Goal: Navigation & Orientation: Find specific page/section

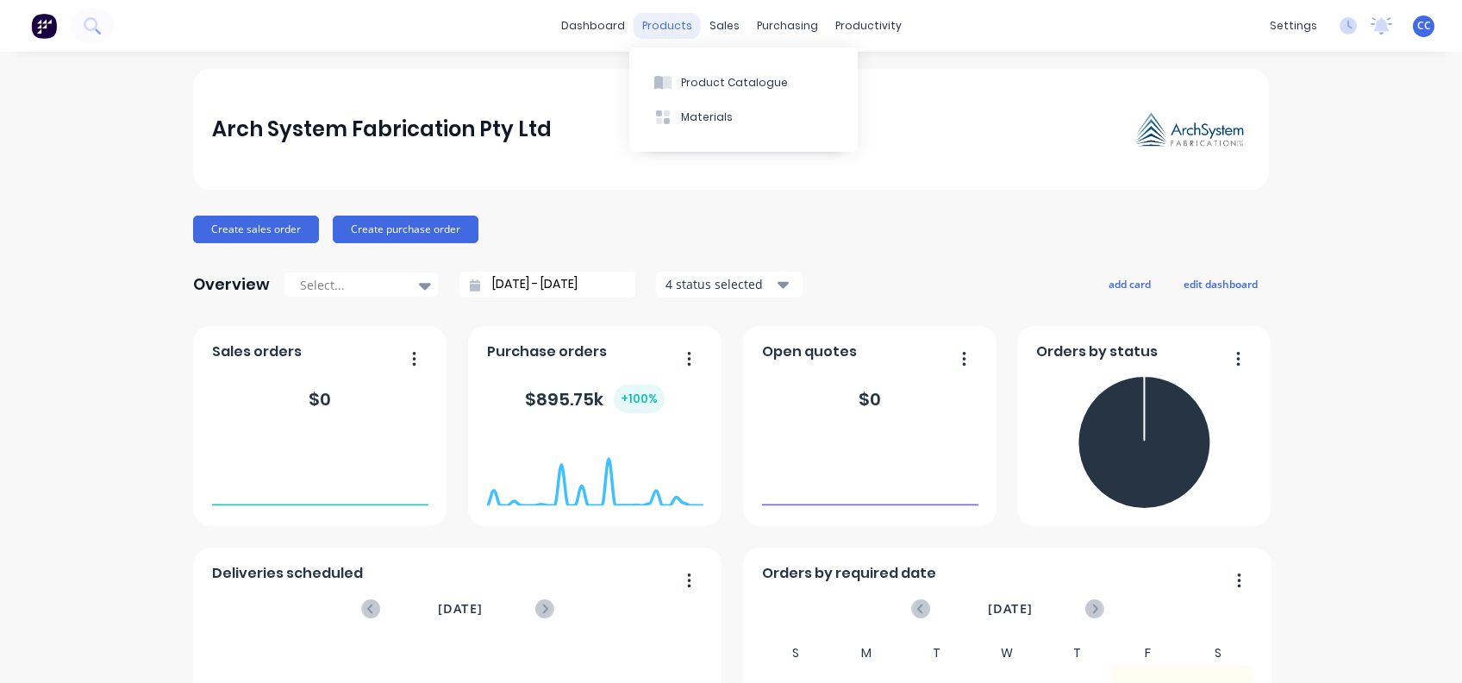
click at [653, 22] on div "products" at bounding box center [667, 26] width 67 height 26
click at [718, 110] on div "Materials" at bounding box center [707, 117] width 52 height 16
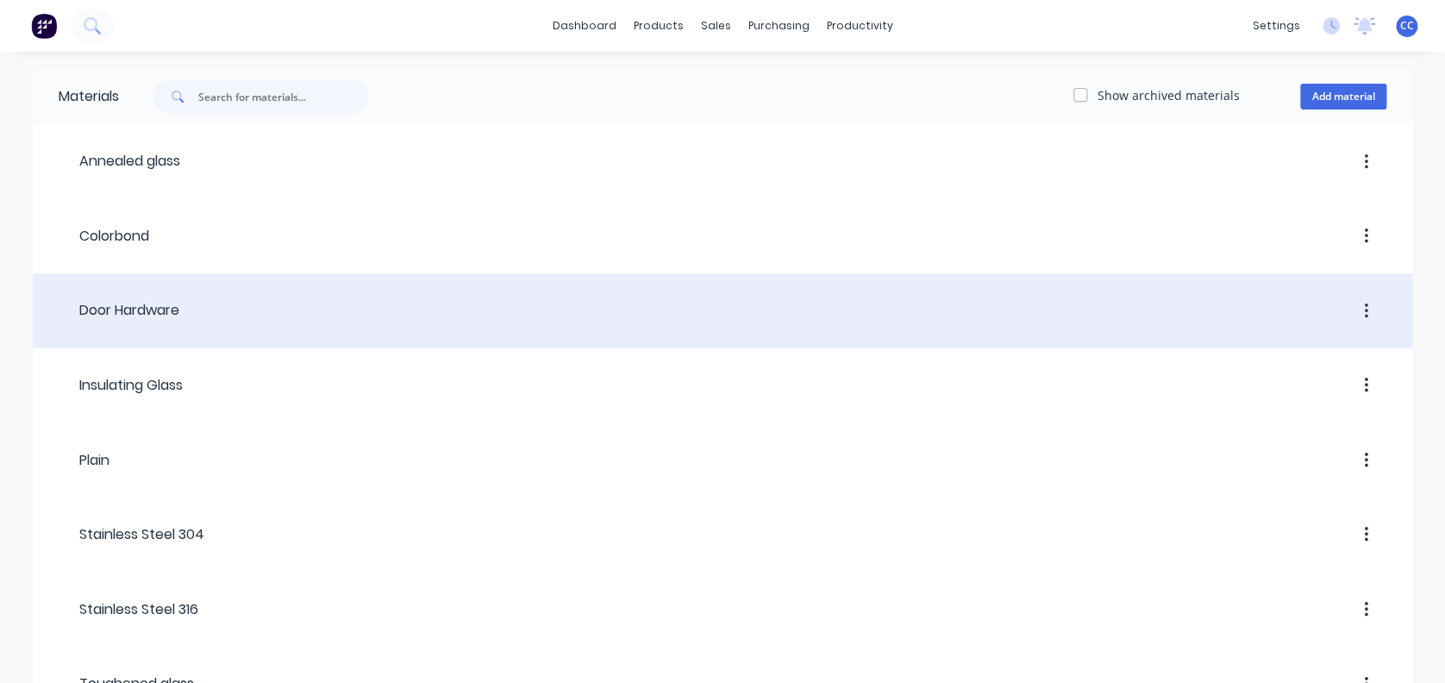
click at [150, 300] on div "Door Hardware" at bounding box center [119, 310] width 121 height 21
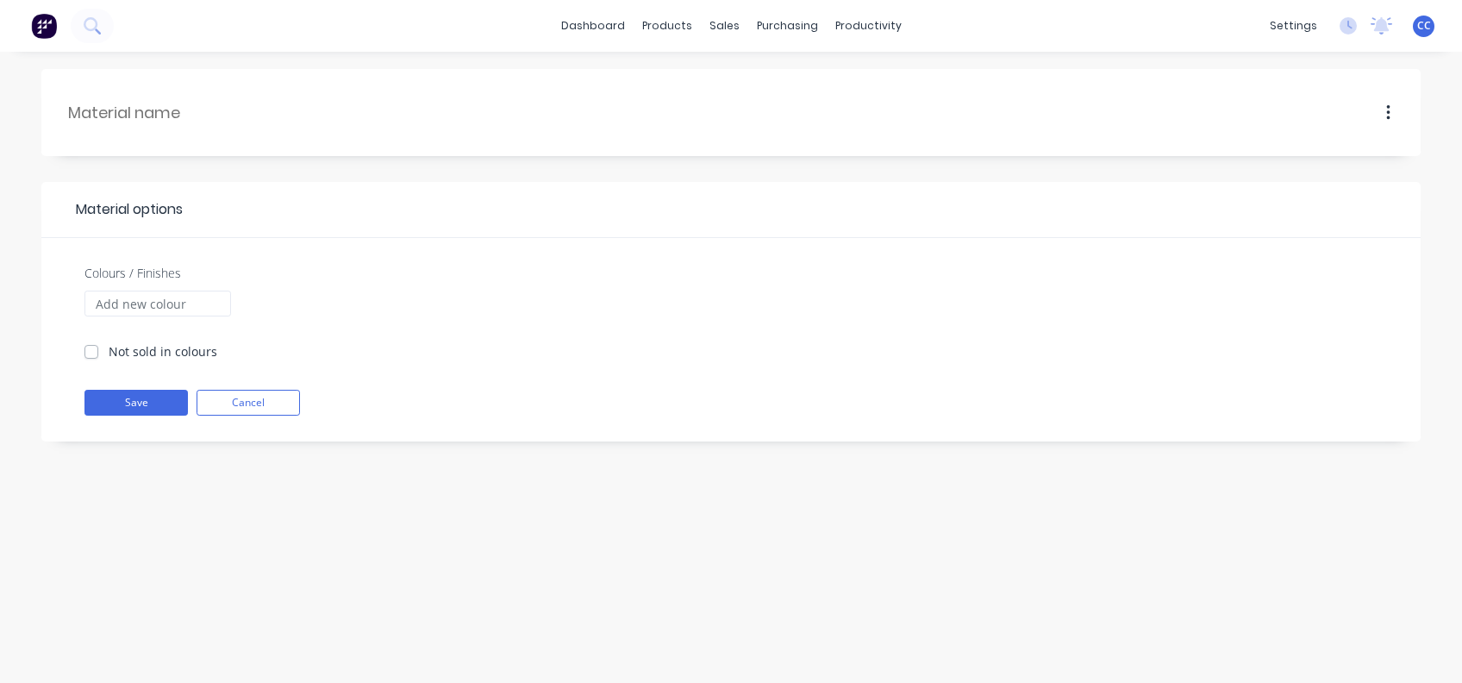
type input "Door Hardware"
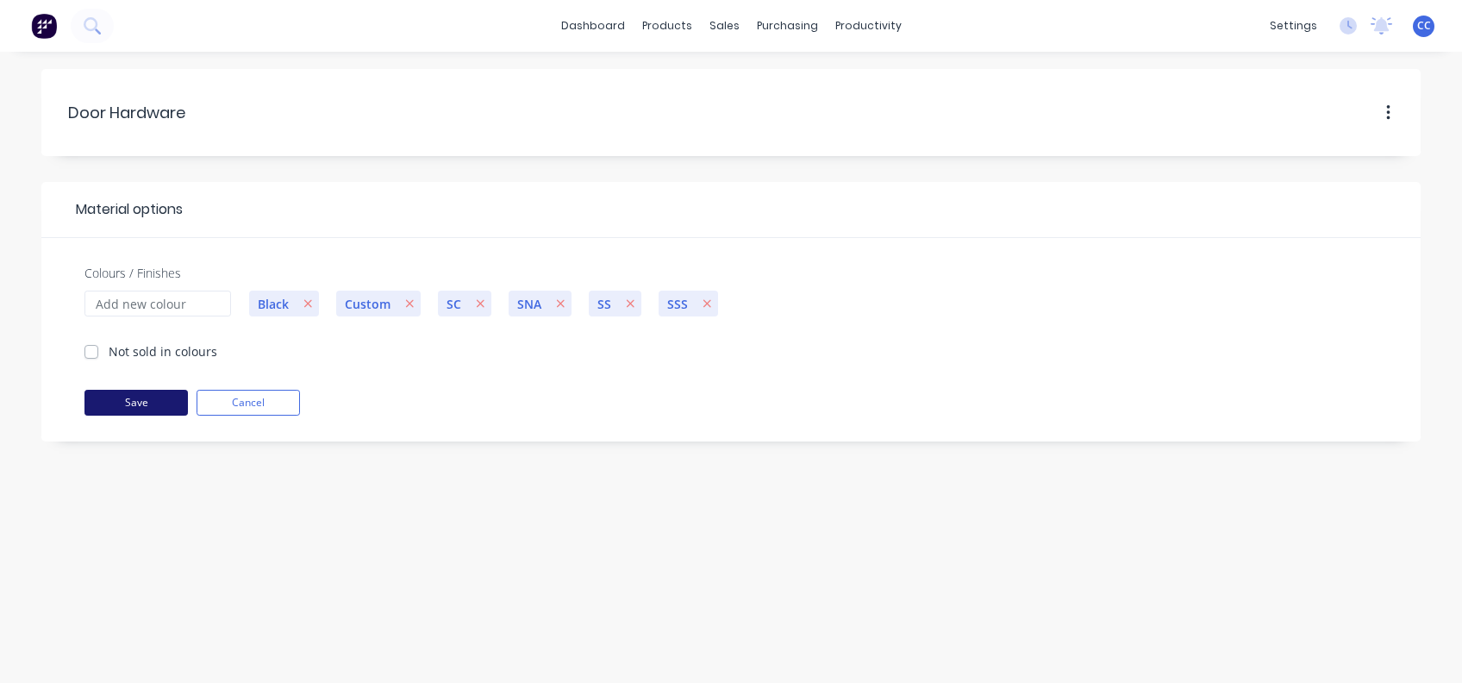
click at [138, 393] on button "Save" at bounding box center [135, 403] width 103 height 26
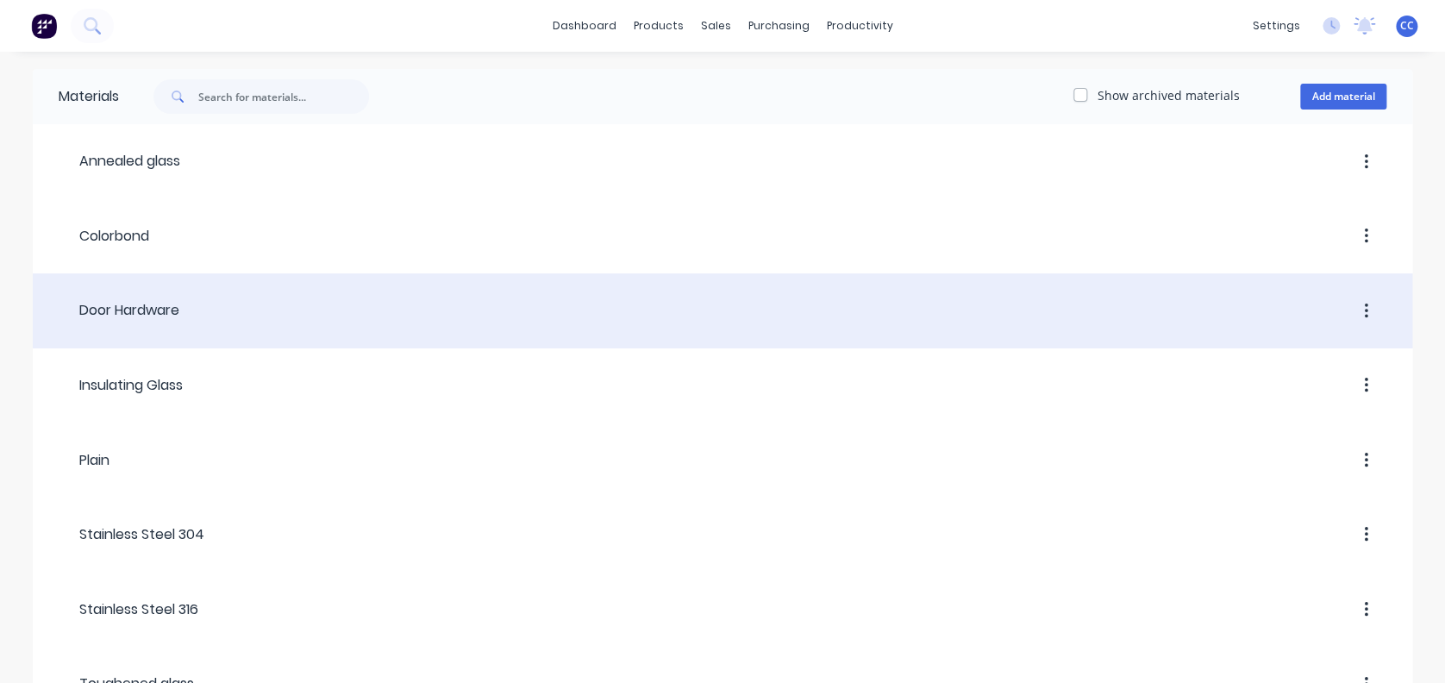
click at [134, 311] on div "Door Hardware" at bounding box center [119, 310] width 121 height 21
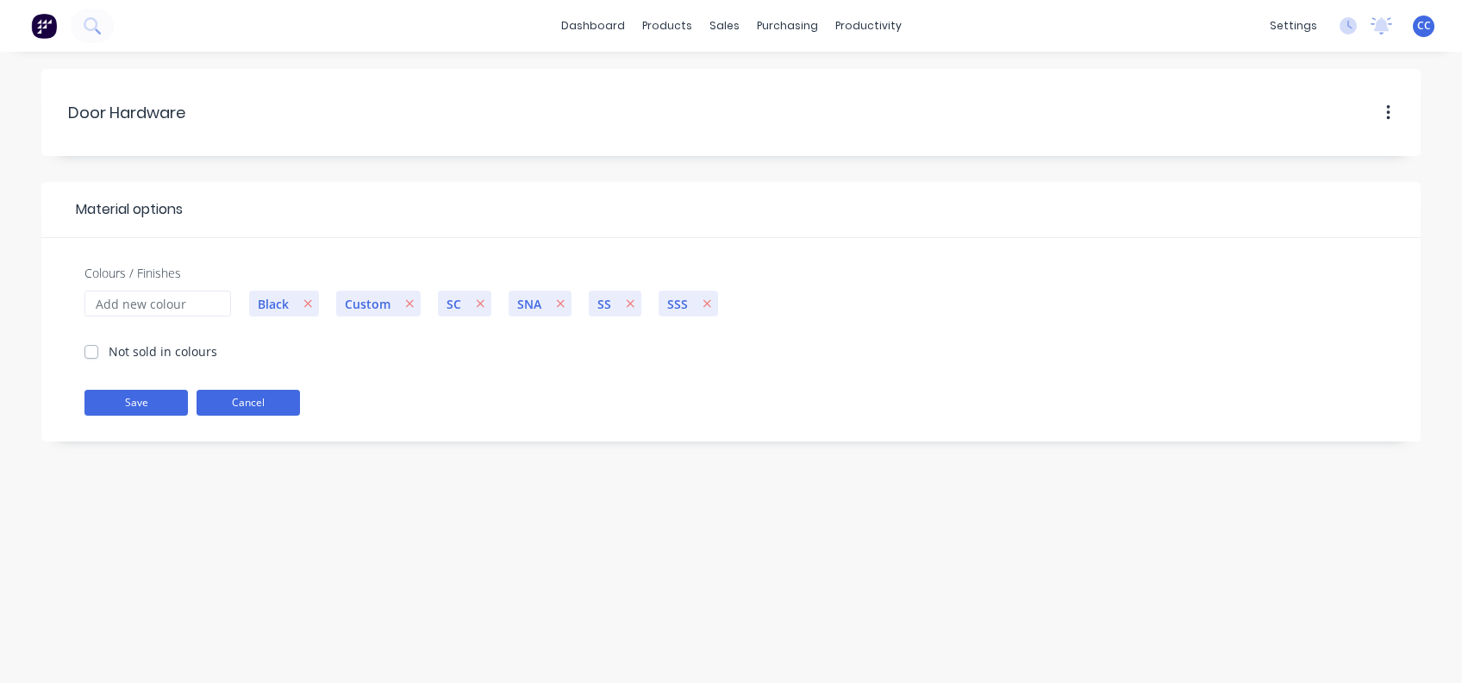
click at [238, 393] on button "Cancel" at bounding box center [248, 403] width 103 height 26
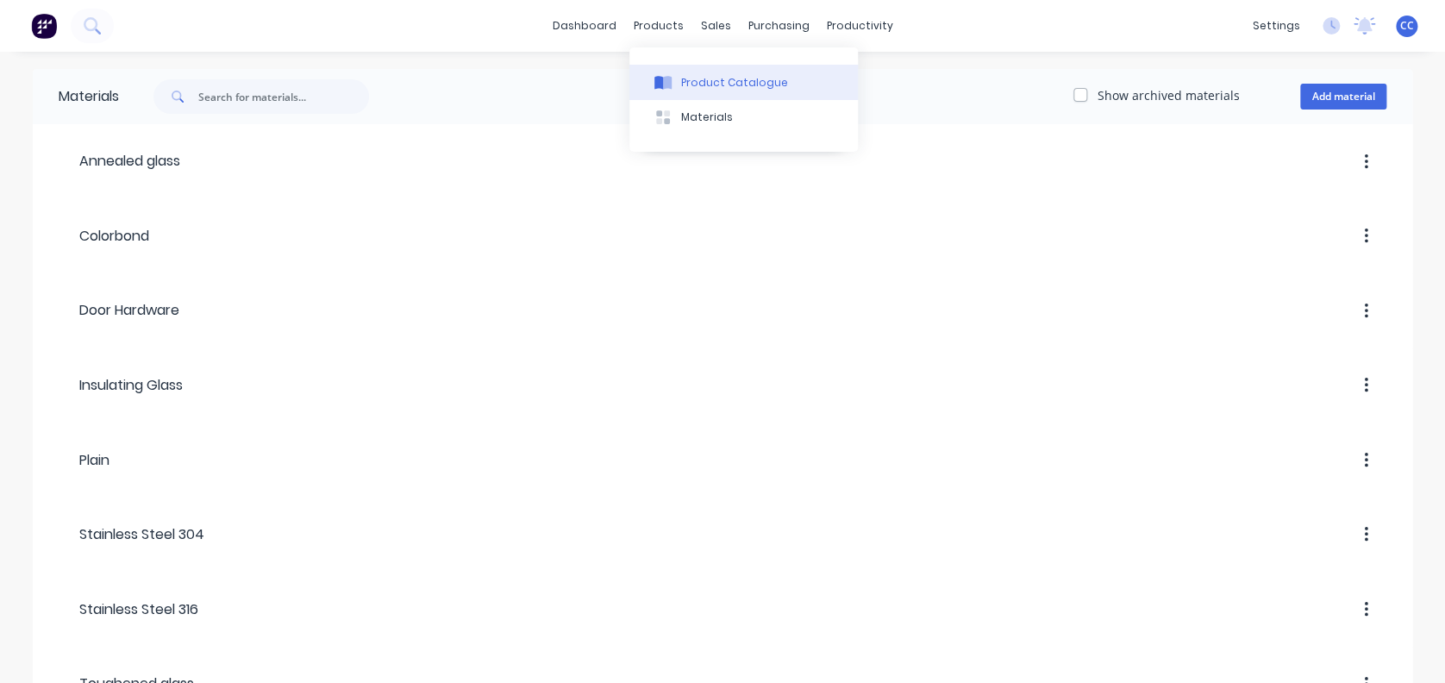
click at [701, 78] on div "Product Catalogue" at bounding box center [734, 83] width 107 height 16
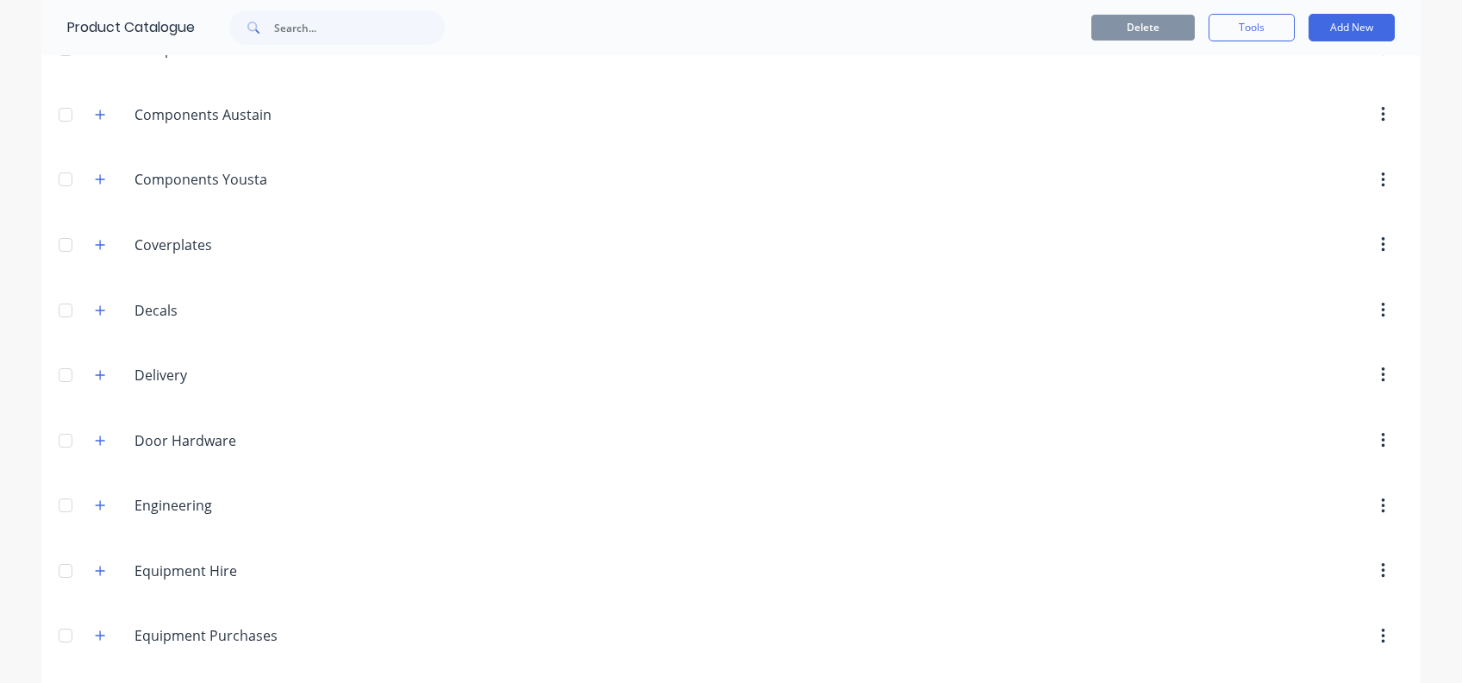
scroll to position [804, 0]
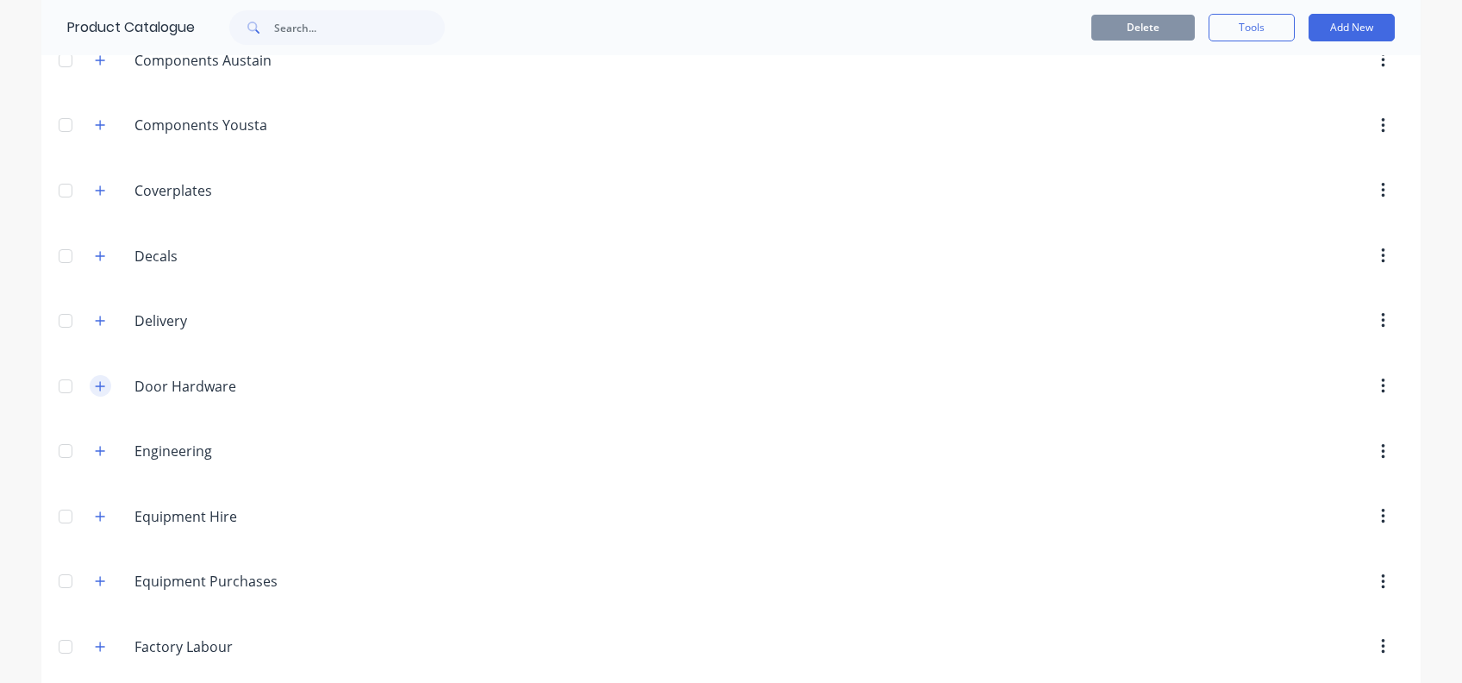
click at [99, 381] on button "button" at bounding box center [101, 386] width 22 height 22
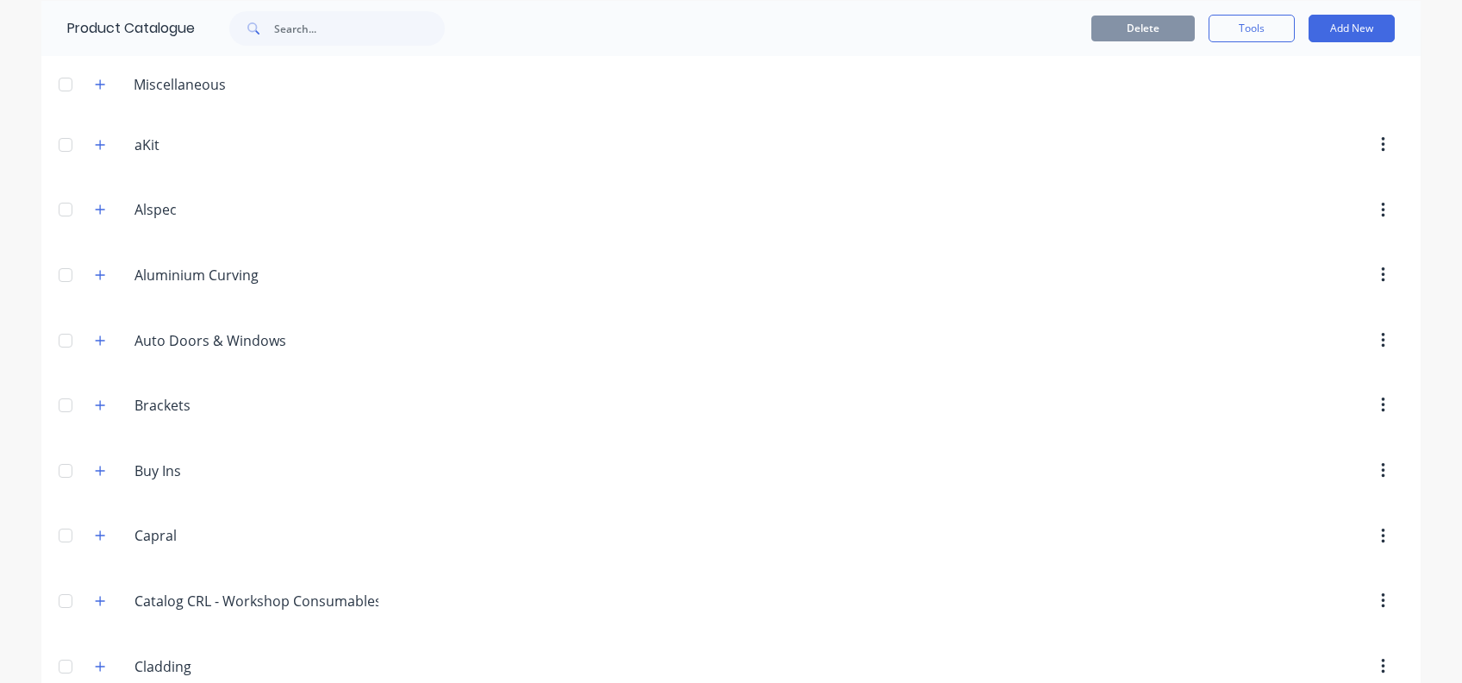
scroll to position [0, 0]
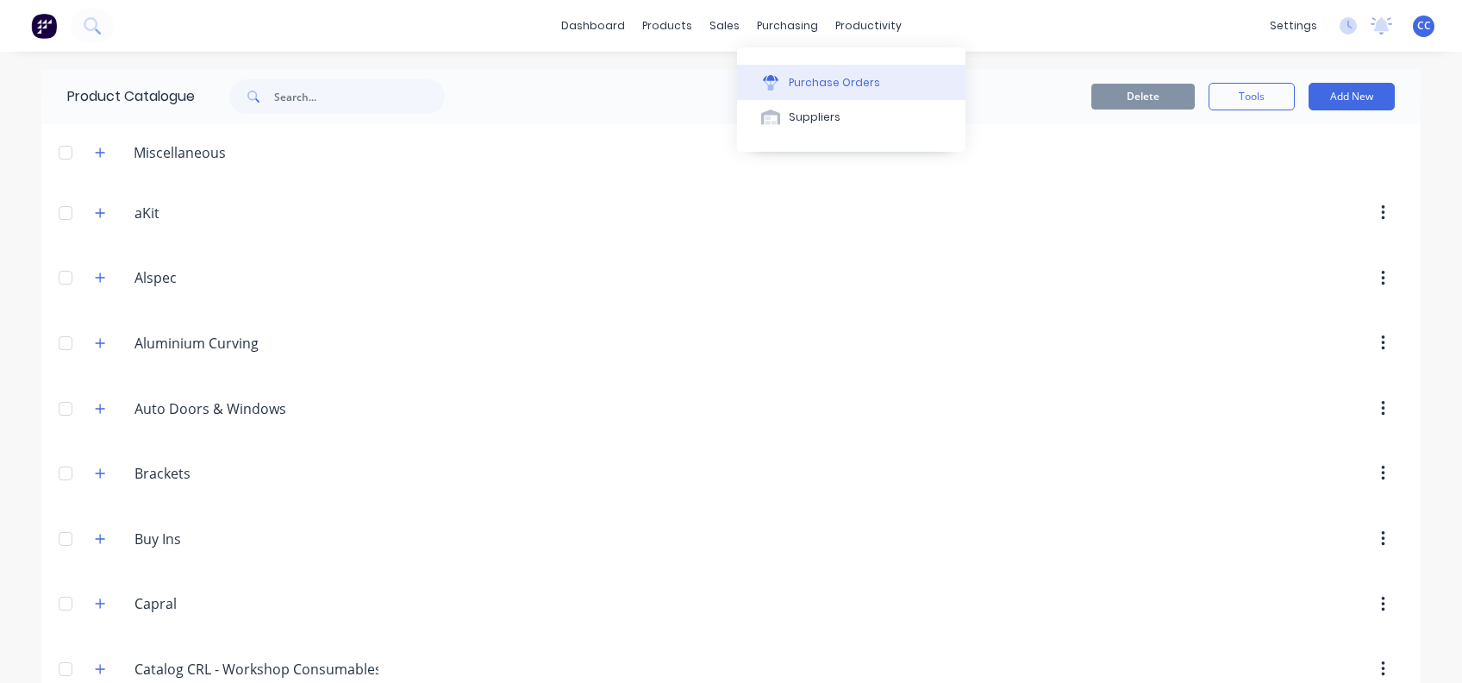
click at [808, 81] on div "Purchase Orders" at bounding box center [834, 83] width 91 height 16
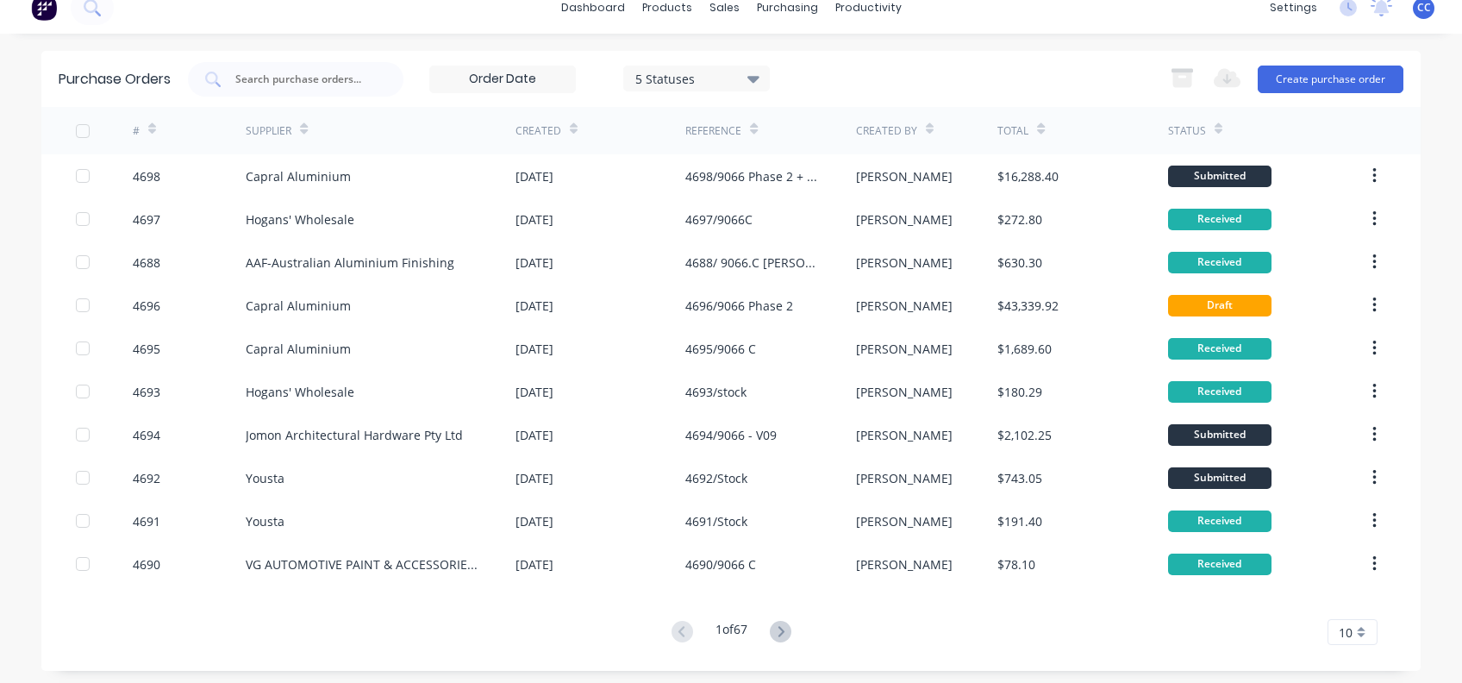
scroll to position [23, 0]
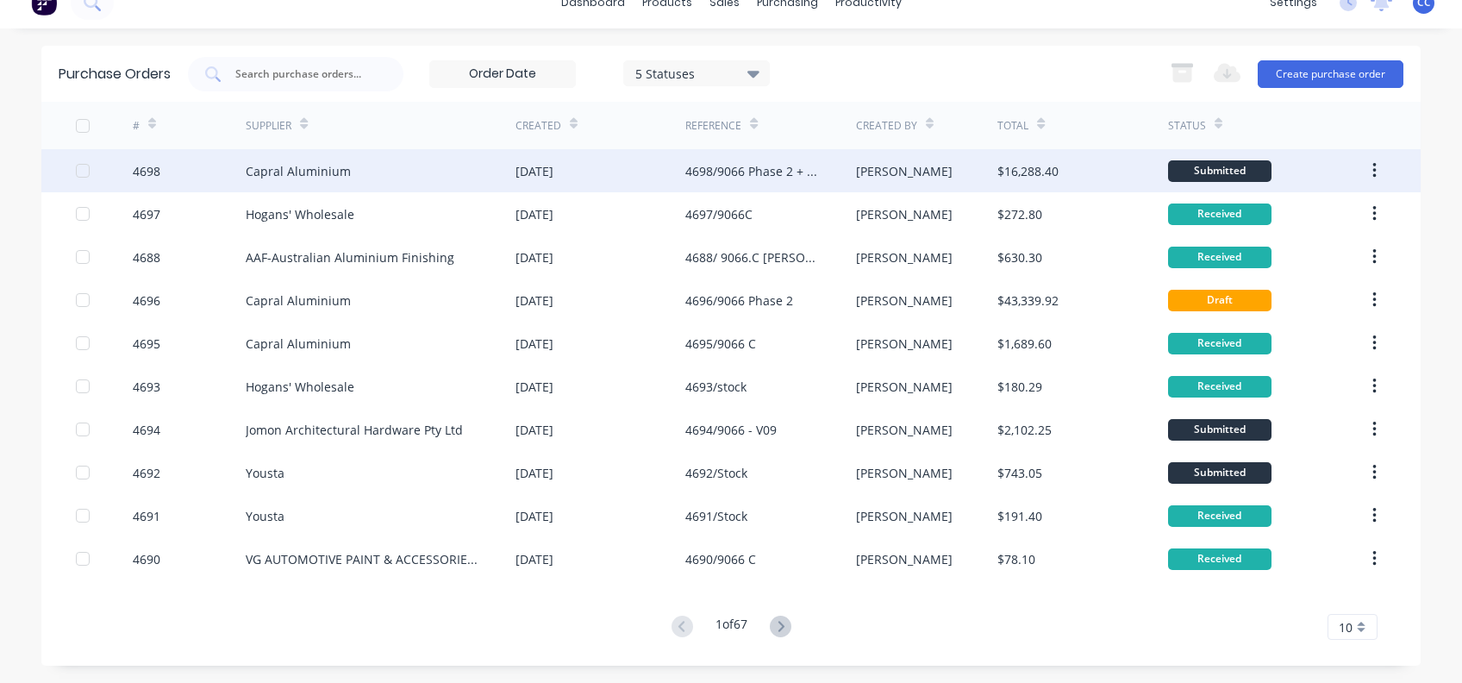
click at [272, 172] on div "Capral Aluminium" at bounding box center [298, 171] width 105 height 18
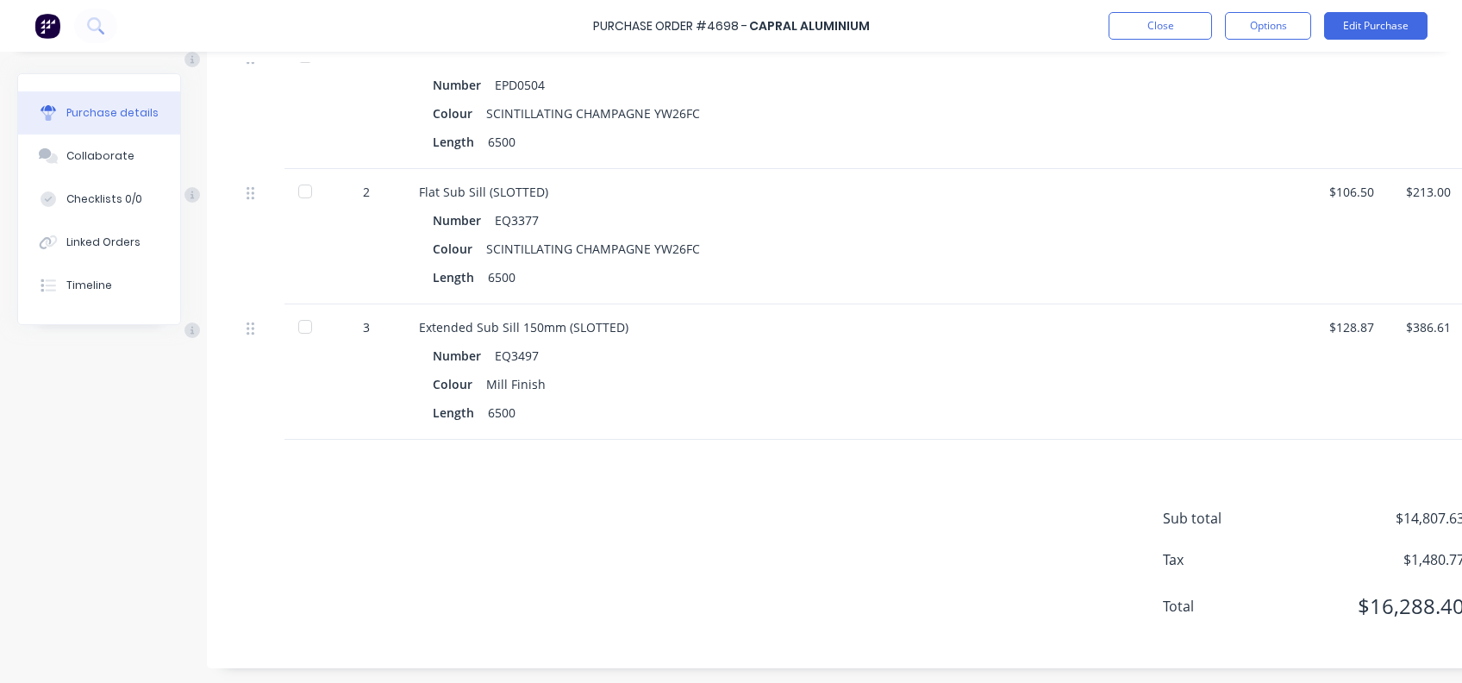
scroll to position [1905, 0]
click at [121, 146] on button "Collaborate" at bounding box center [99, 155] width 162 height 43
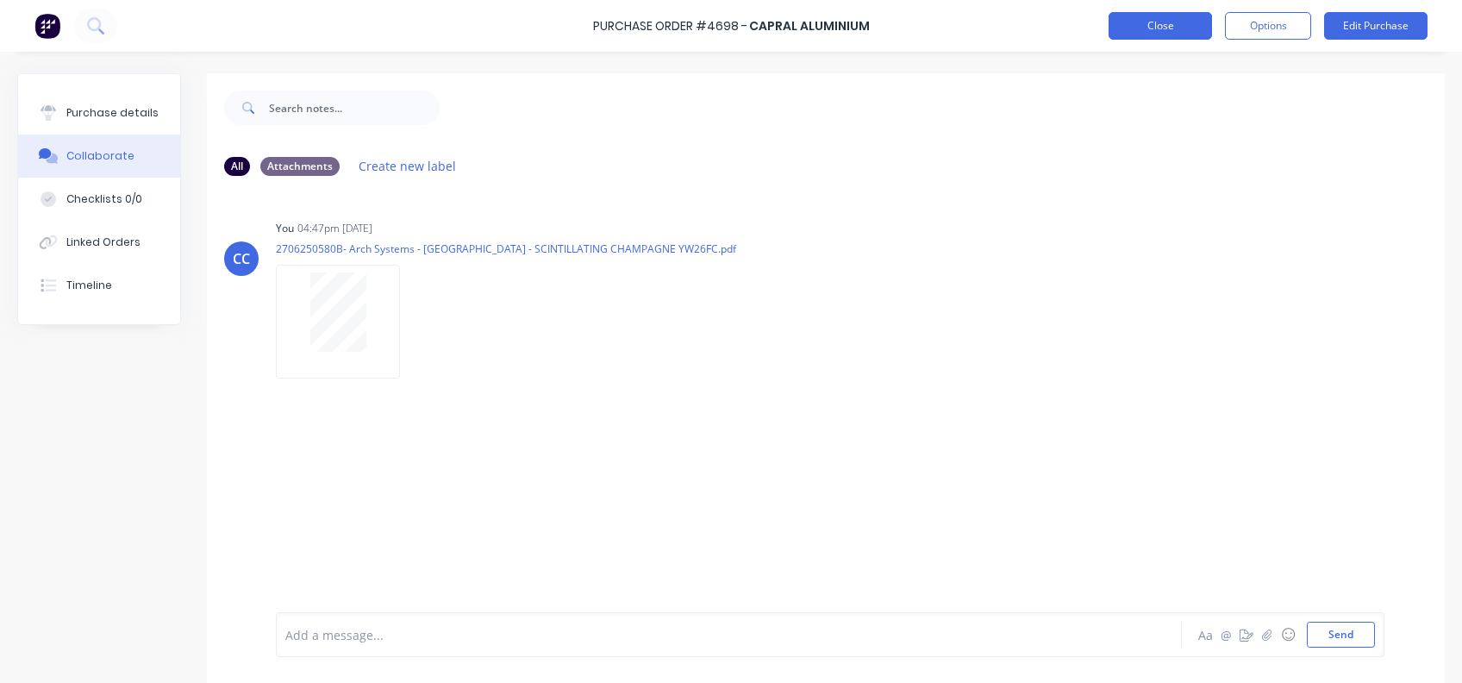
click at [1174, 29] on button "Close" at bounding box center [1160, 26] width 103 height 28
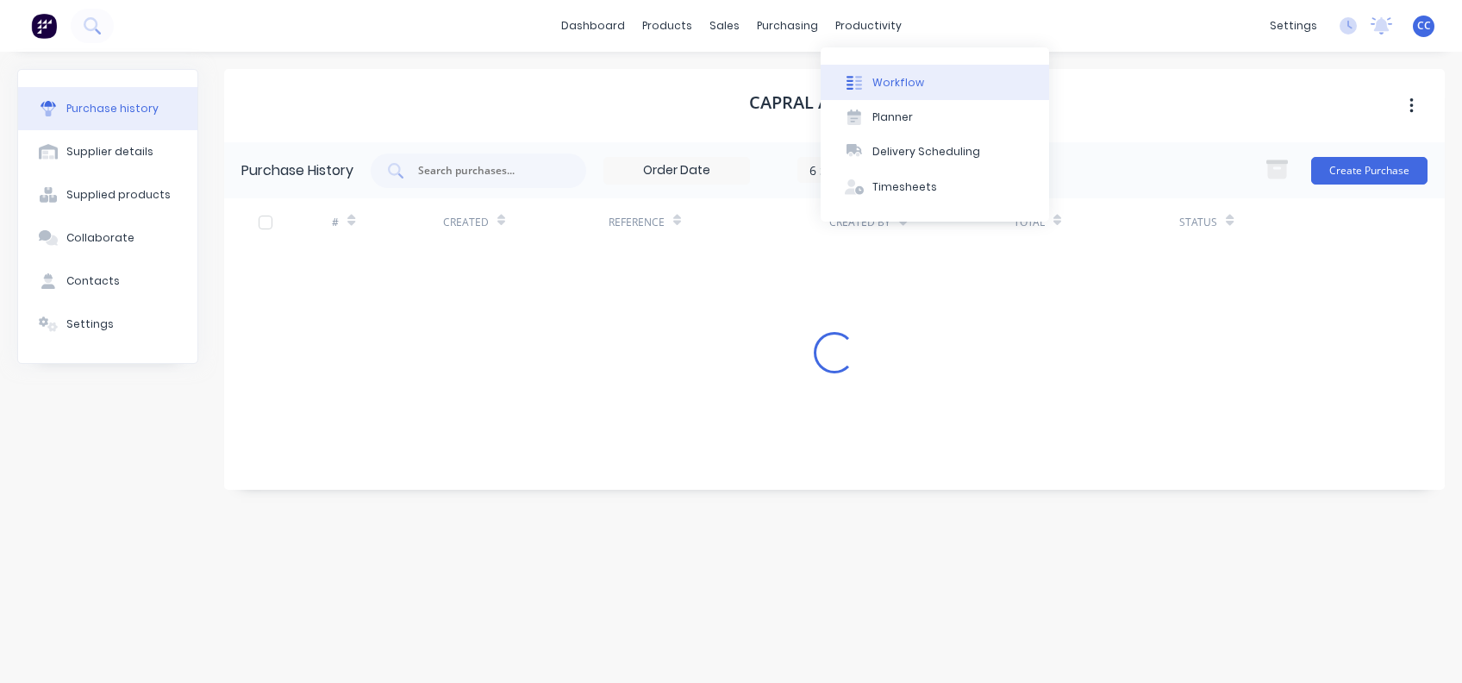
click at [890, 85] on div "Workflow" at bounding box center [898, 83] width 52 height 16
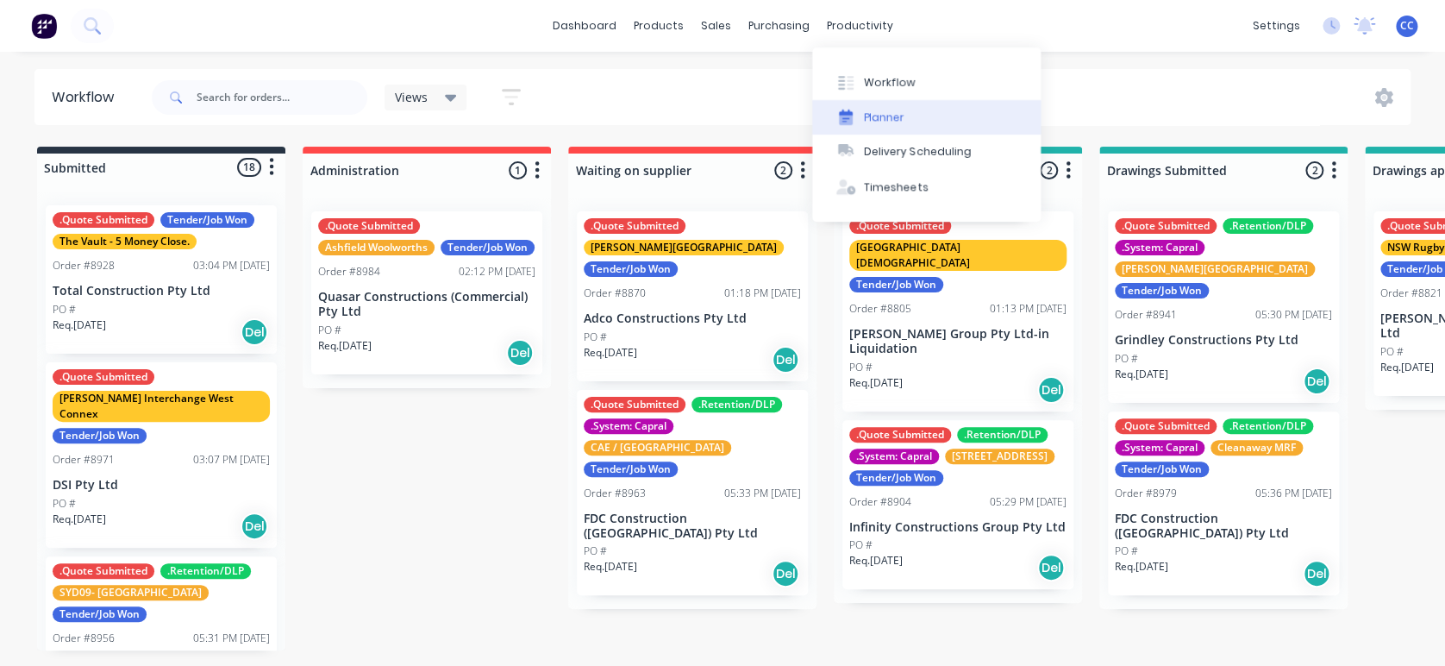
click at [883, 108] on button "Planner" at bounding box center [926, 117] width 228 height 34
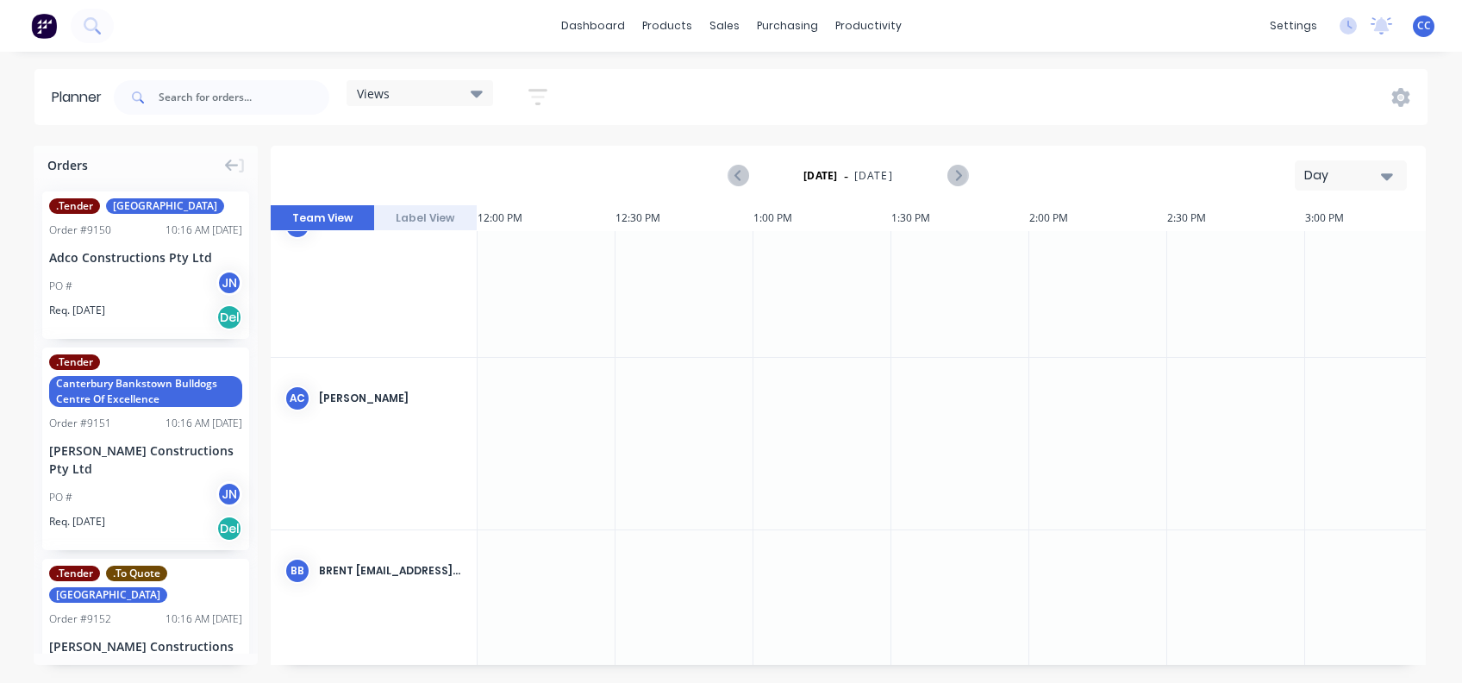
scroll to position [0, 3311]
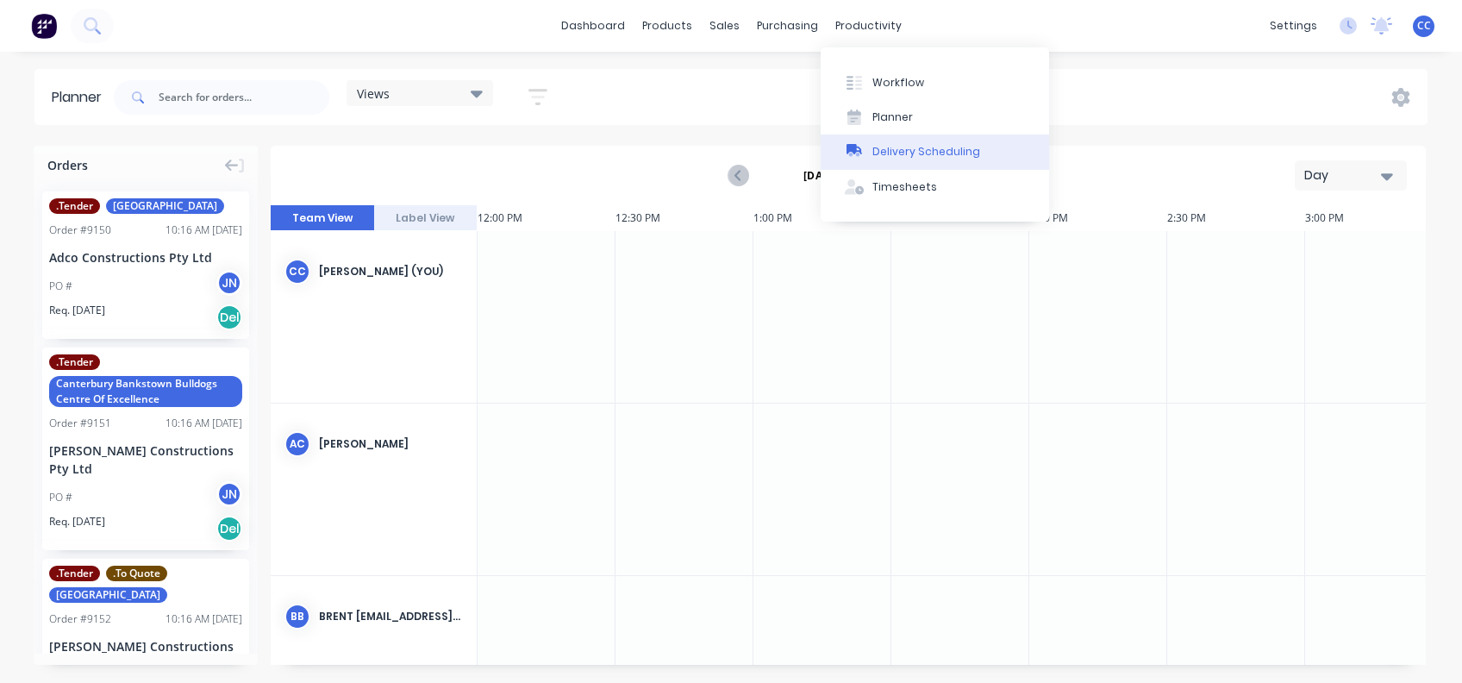
click at [893, 152] on div "Delivery Scheduling" at bounding box center [926, 152] width 108 height 16
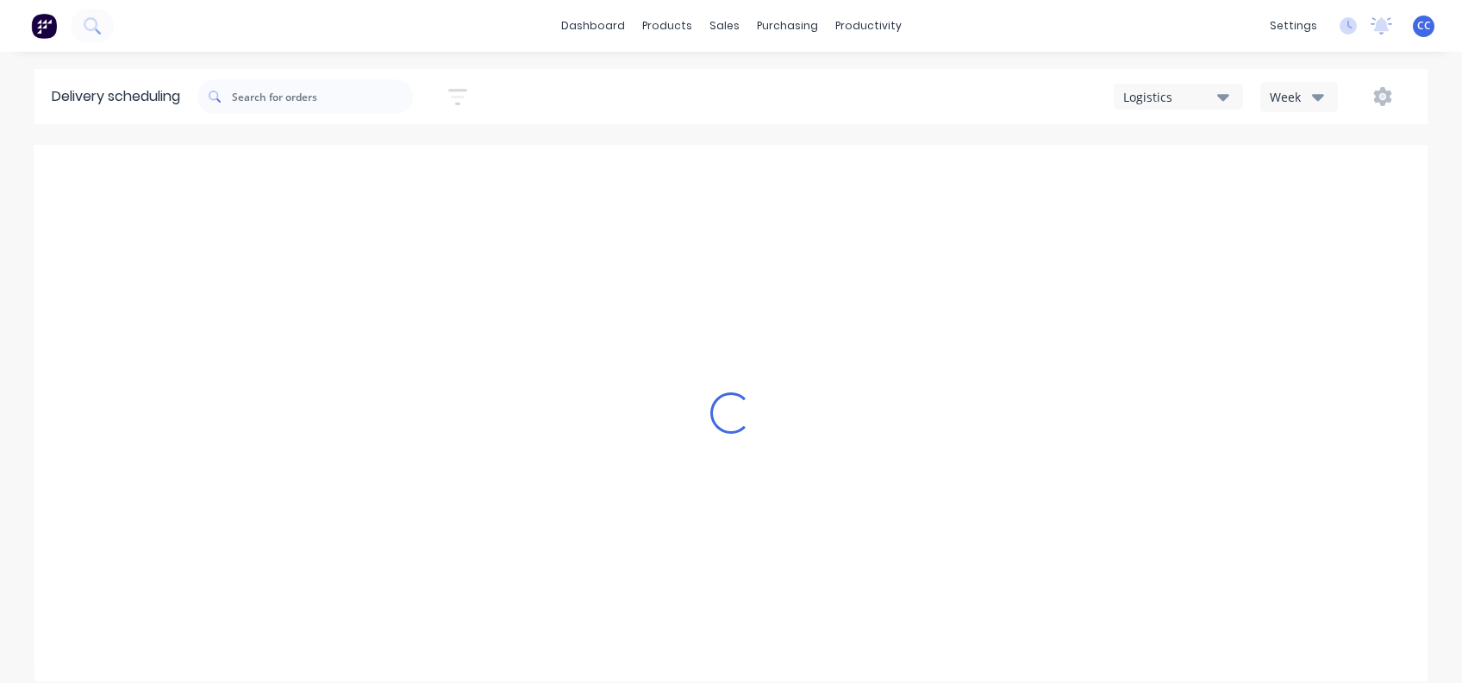
type input "[DATE] - [DATE]"
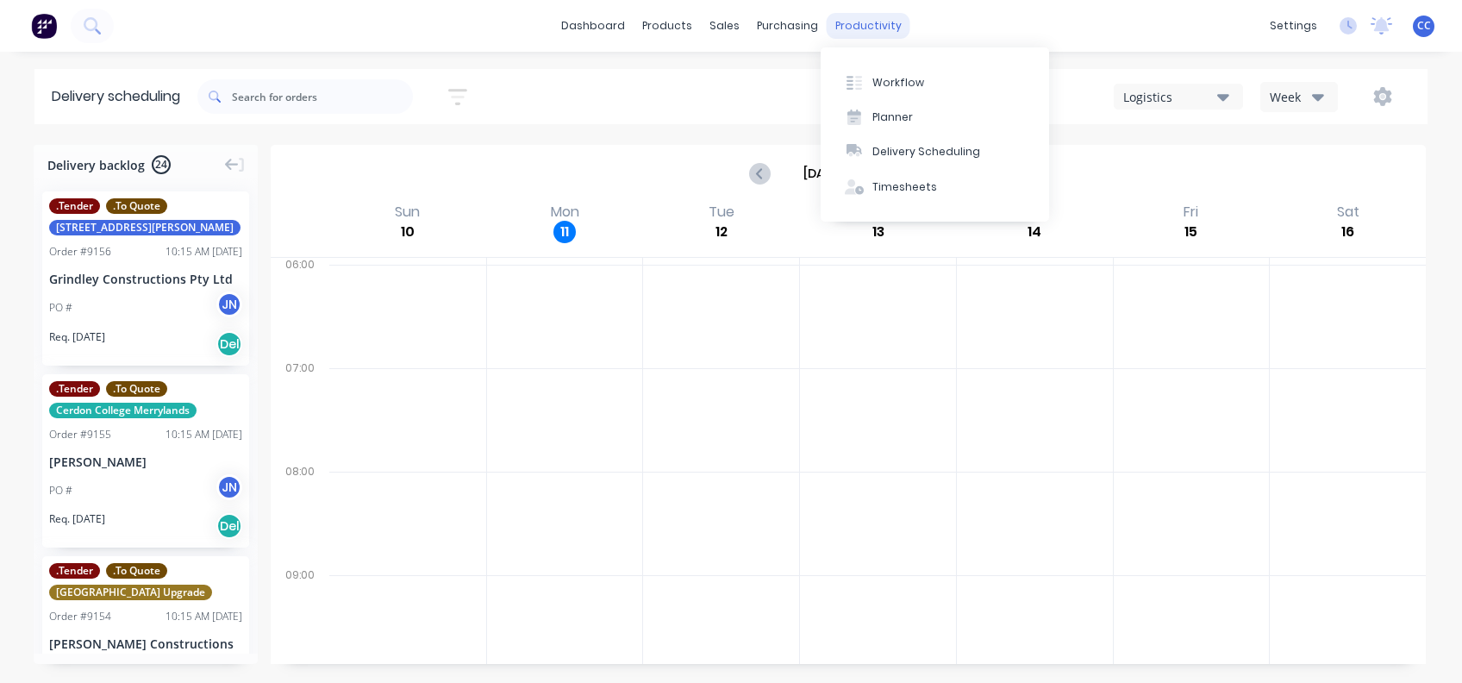
click at [852, 21] on div "productivity" at bounding box center [869, 26] width 84 height 26
click at [893, 186] on div "Timesheets" at bounding box center [904, 187] width 65 height 16
